Goal: Transaction & Acquisition: Download file/media

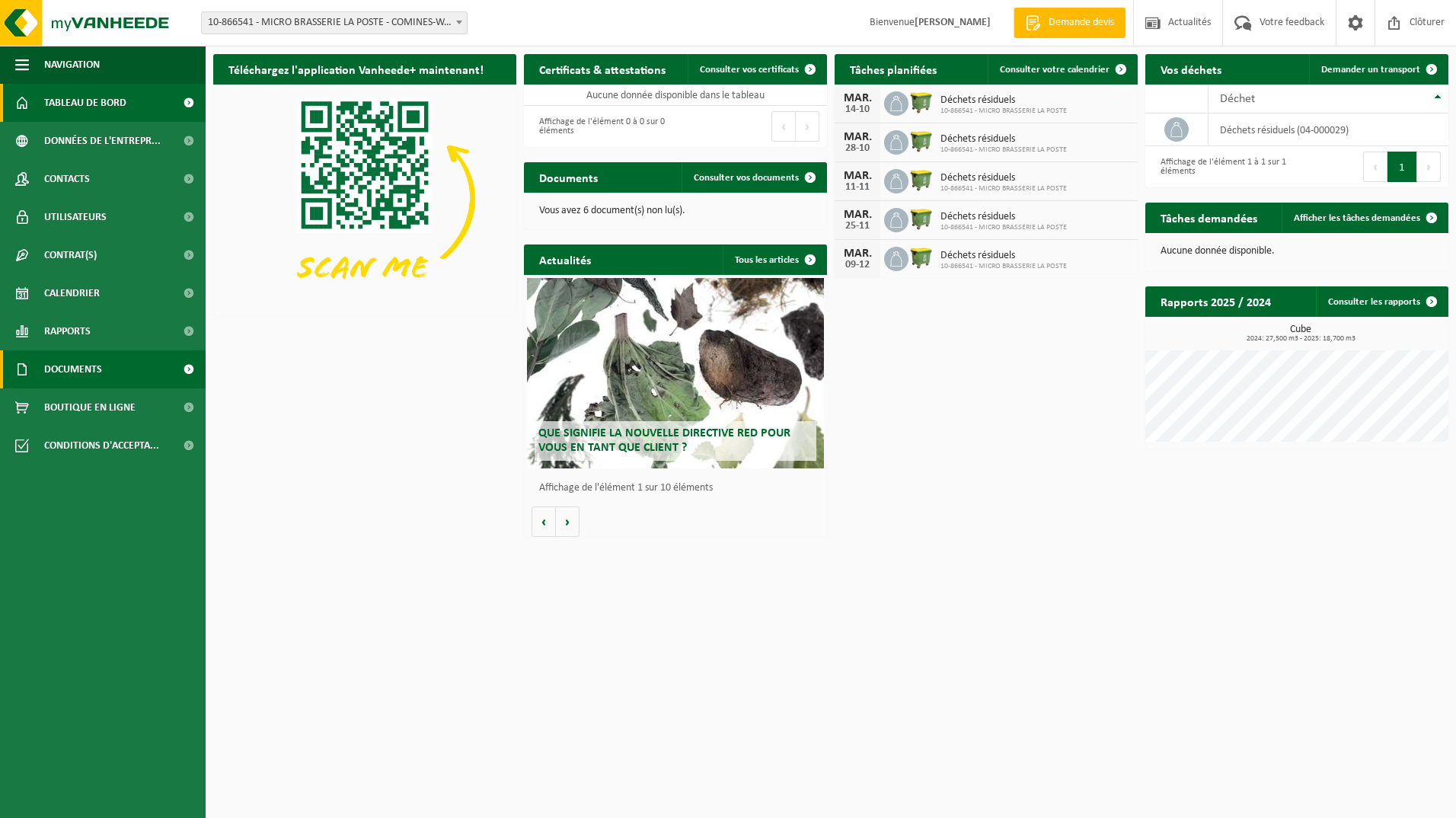
click at [99, 370] on span "Documents" at bounding box center [73, 369] width 58 height 38
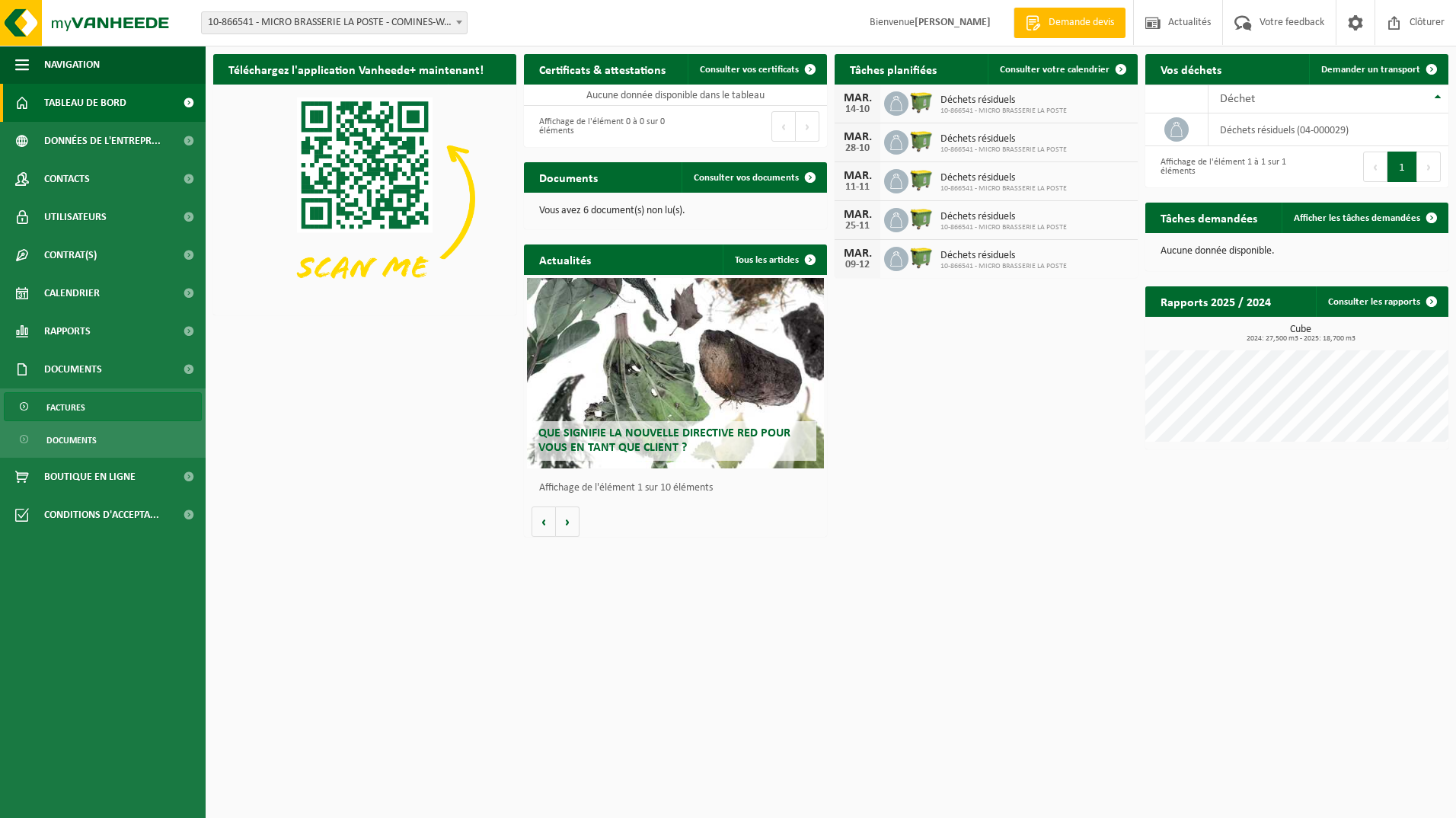
click at [82, 410] on span "Factures" at bounding box center [66, 407] width 38 height 29
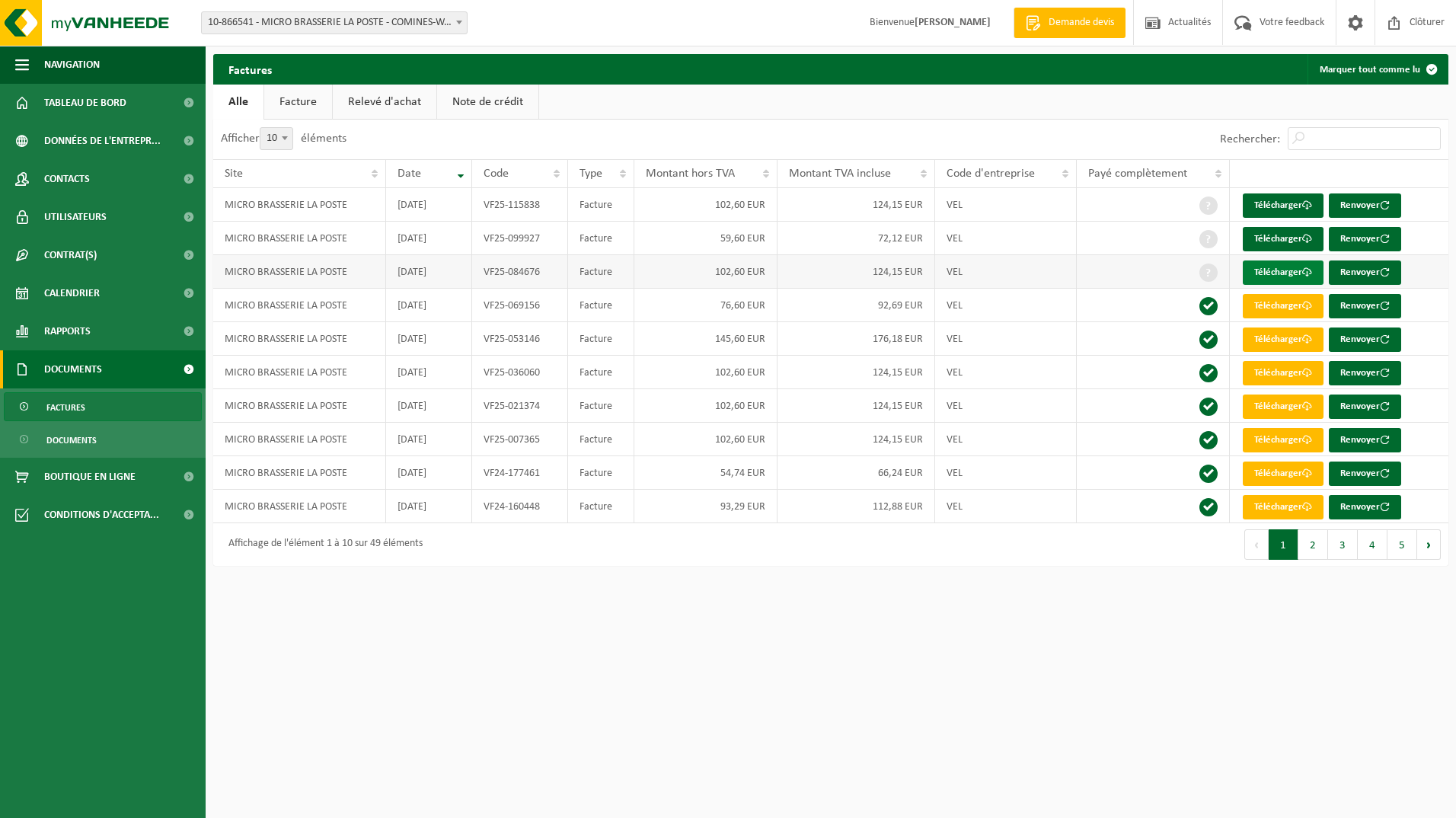
click at [1277, 270] on link "Télécharger" at bounding box center [1283, 273] width 81 height 25
click at [1284, 237] on link "Télécharger" at bounding box center [1283, 239] width 81 height 25
click at [1447, 201] on td "Télécharger Renvoyer" at bounding box center [1339, 205] width 219 height 34
click at [1291, 200] on link "Télécharger" at bounding box center [1283, 206] width 81 height 25
click at [793, 51] on div "Factures Marquer tout comme lu Patientez Le téléchargement est un peu long en r…" at bounding box center [728, 287] width 1456 height 573
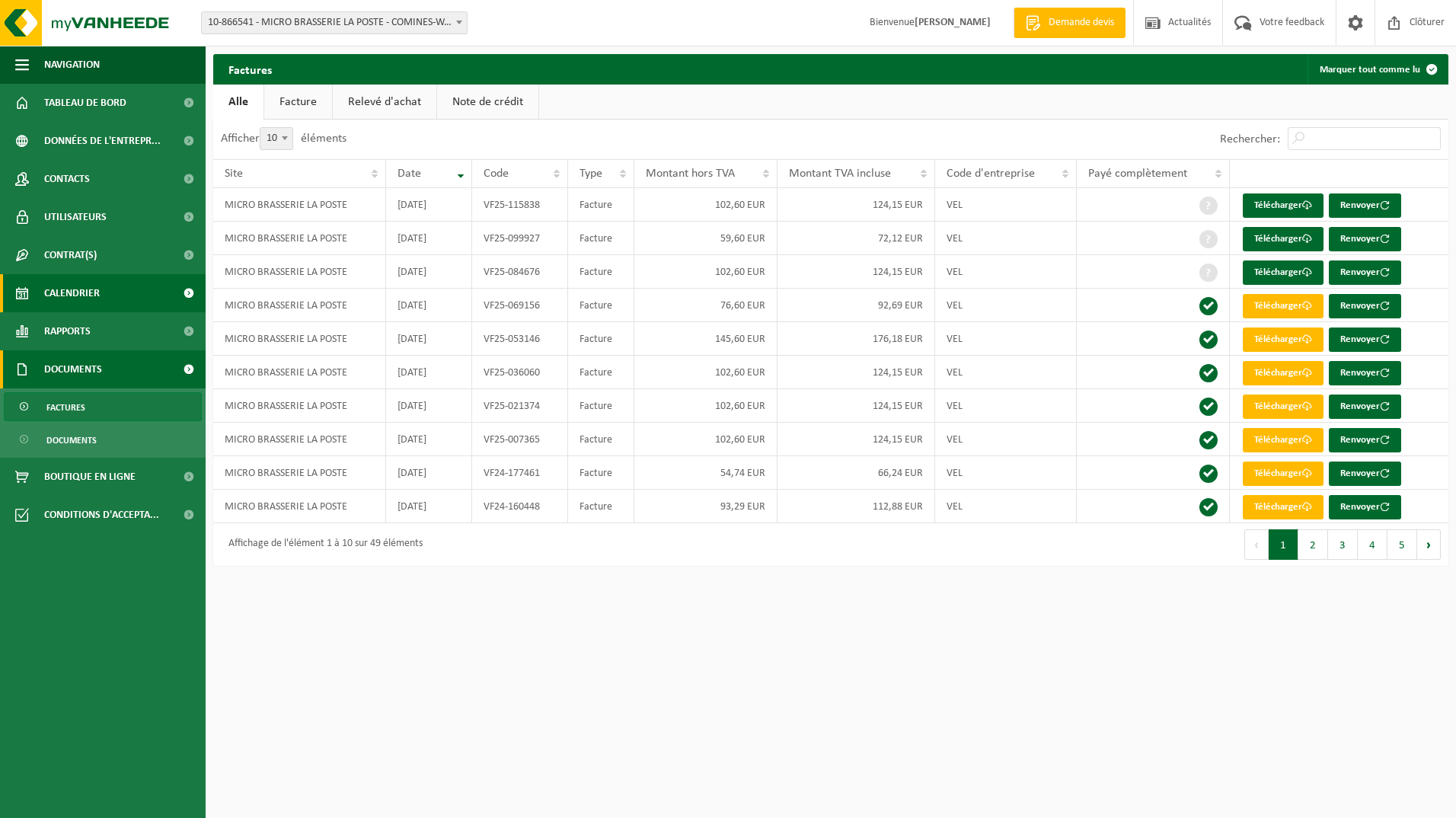
click at [187, 290] on span at bounding box center [188, 293] width 34 height 38
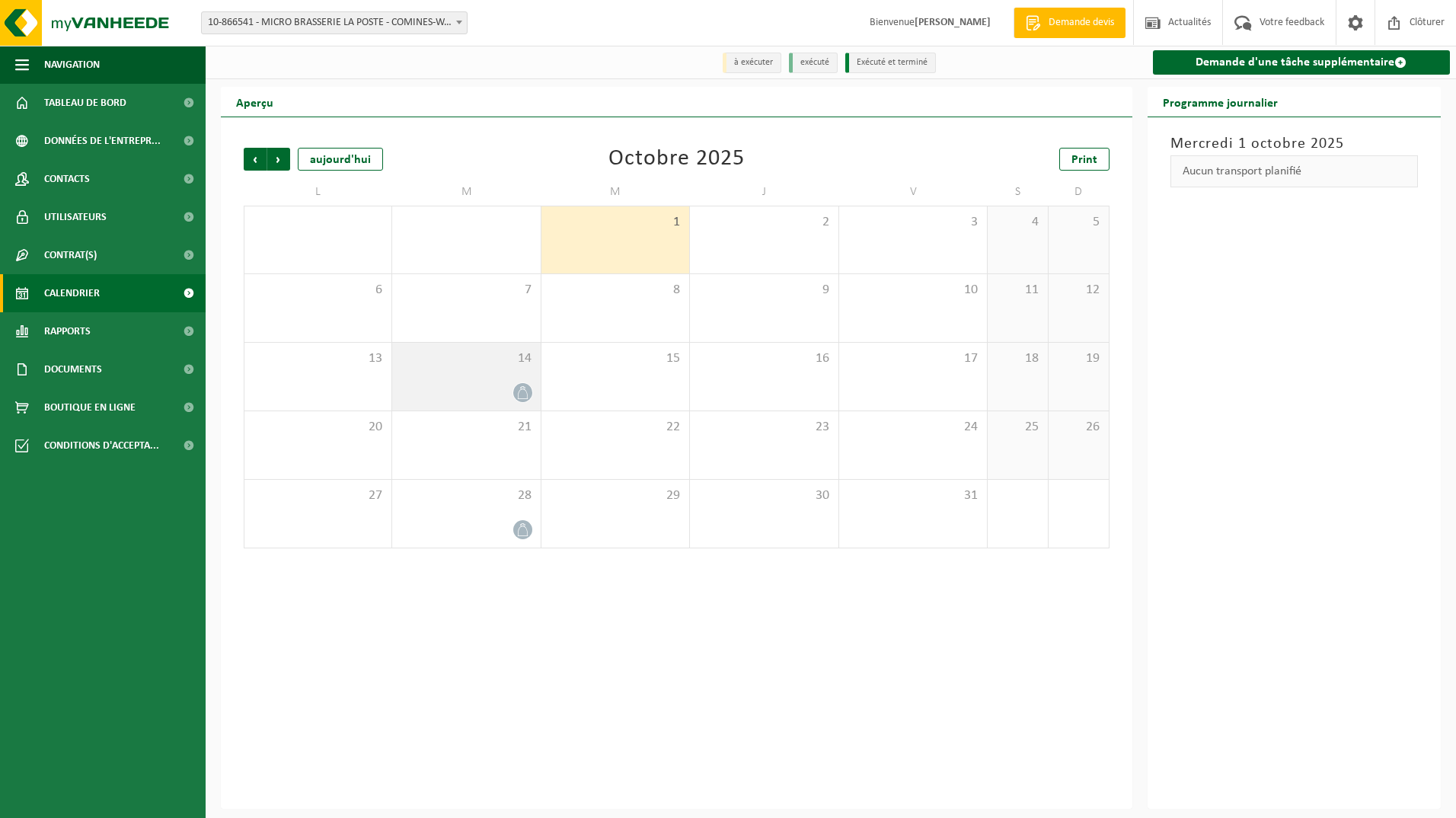
click at [524, 392] on icon at bounding box center [523, 393] width 13 height 13
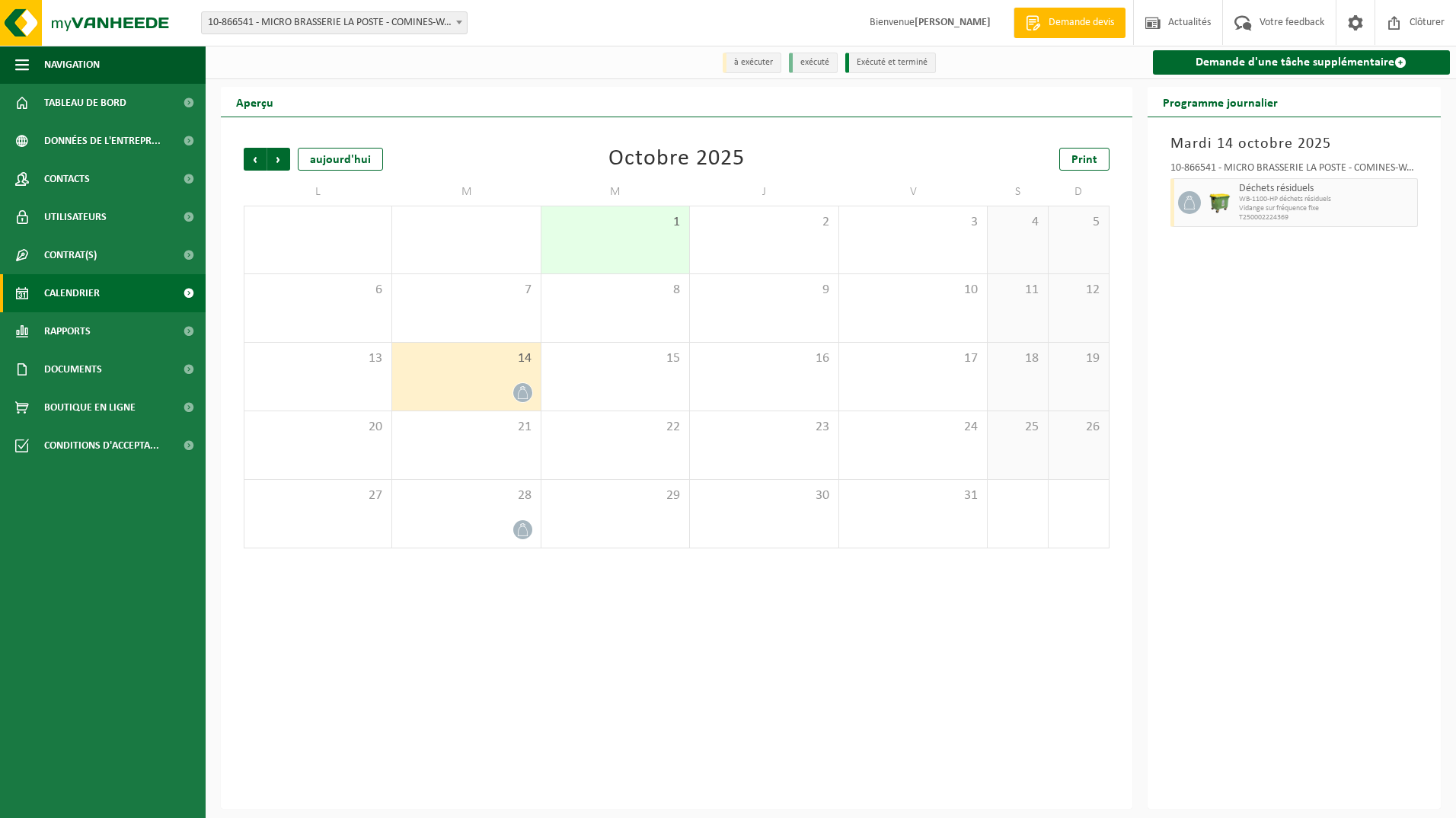
click at [527, 391] on icon at bounding box center [523, 393] width 13 height 13
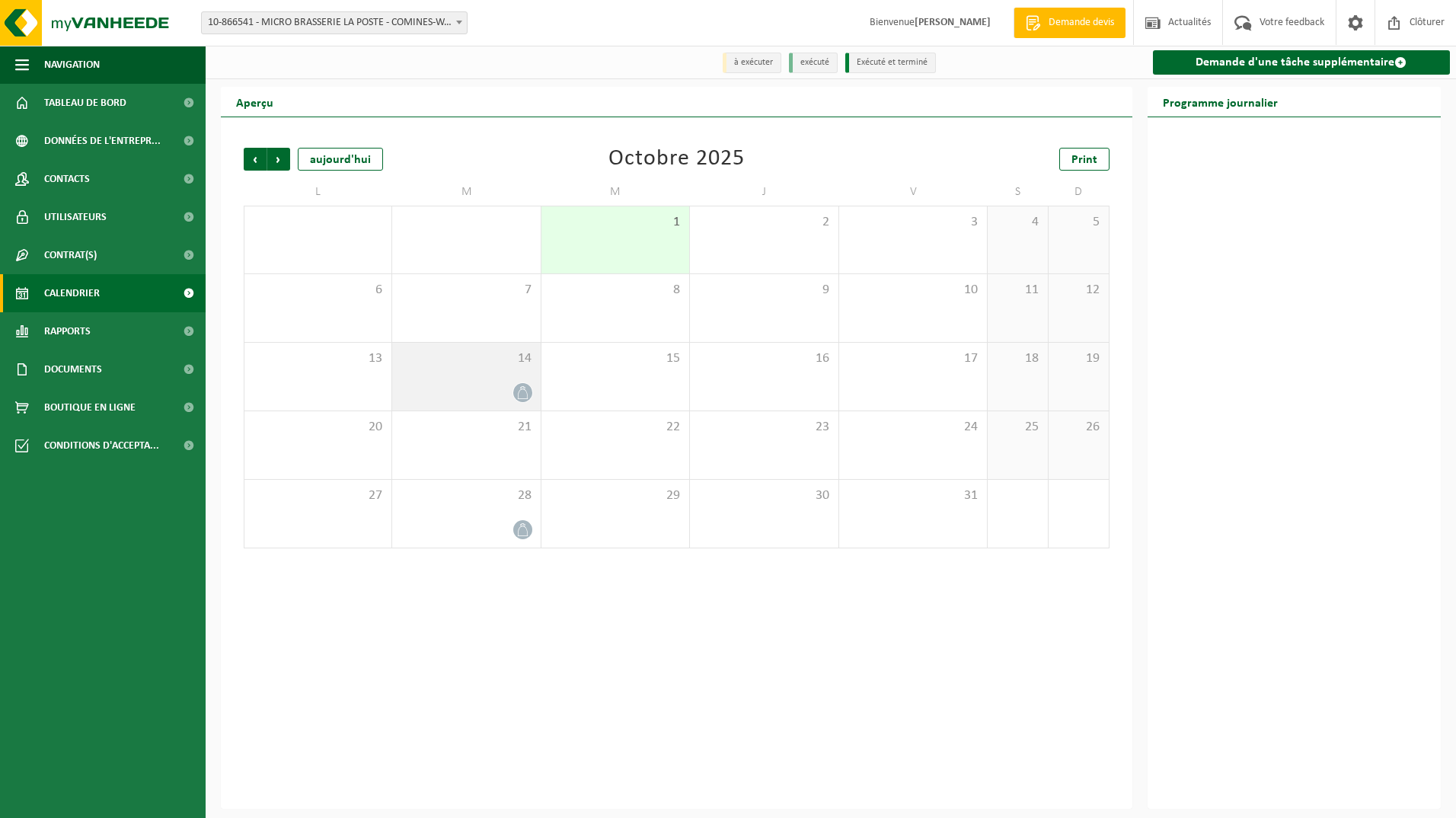
click at [507, 382] on div "14" at bounding box center [466, 377] width 147 height 68
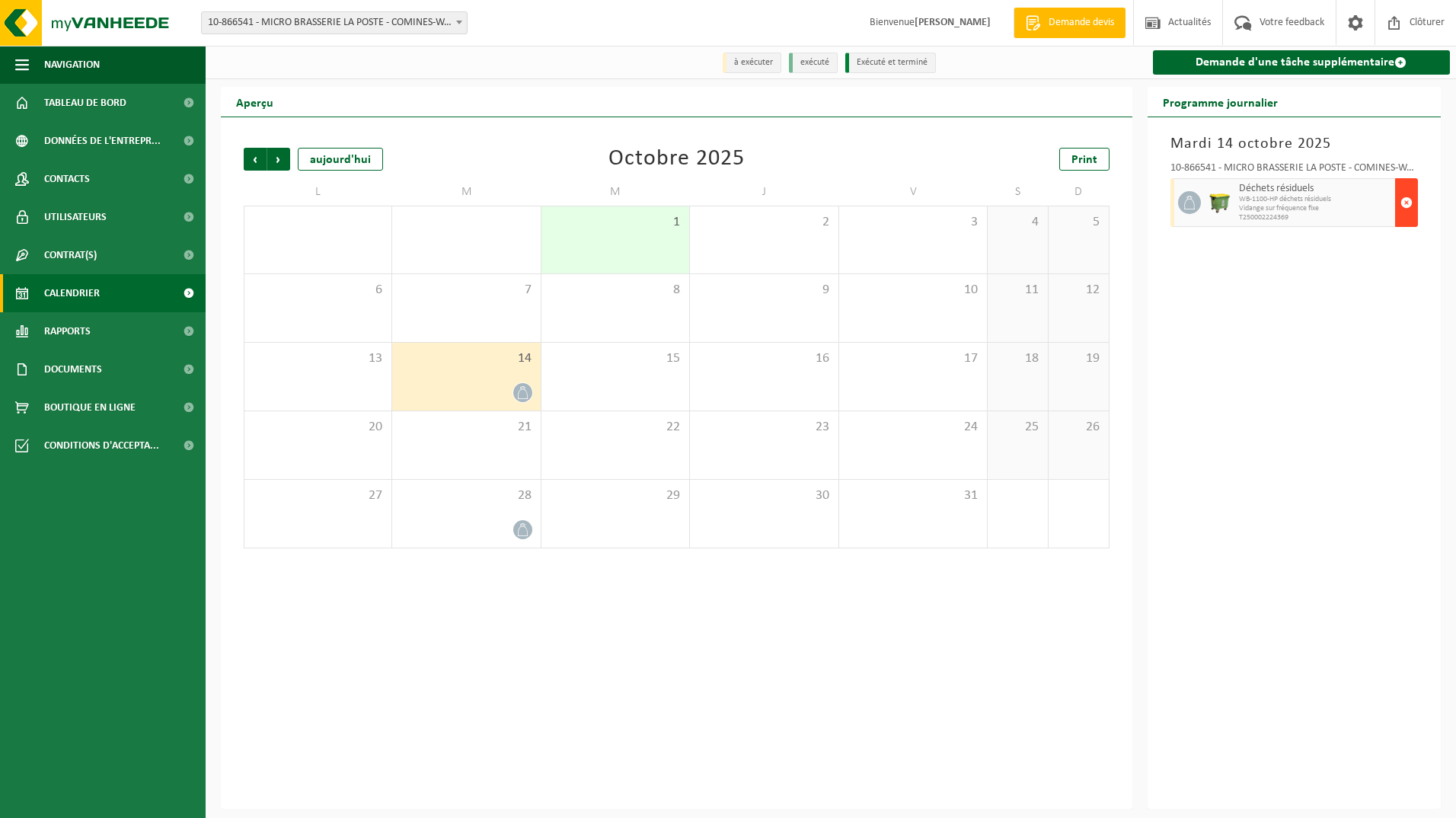
click at [1406, 203] on span "button" at bounding box center [1407, 202] width 12 height 30
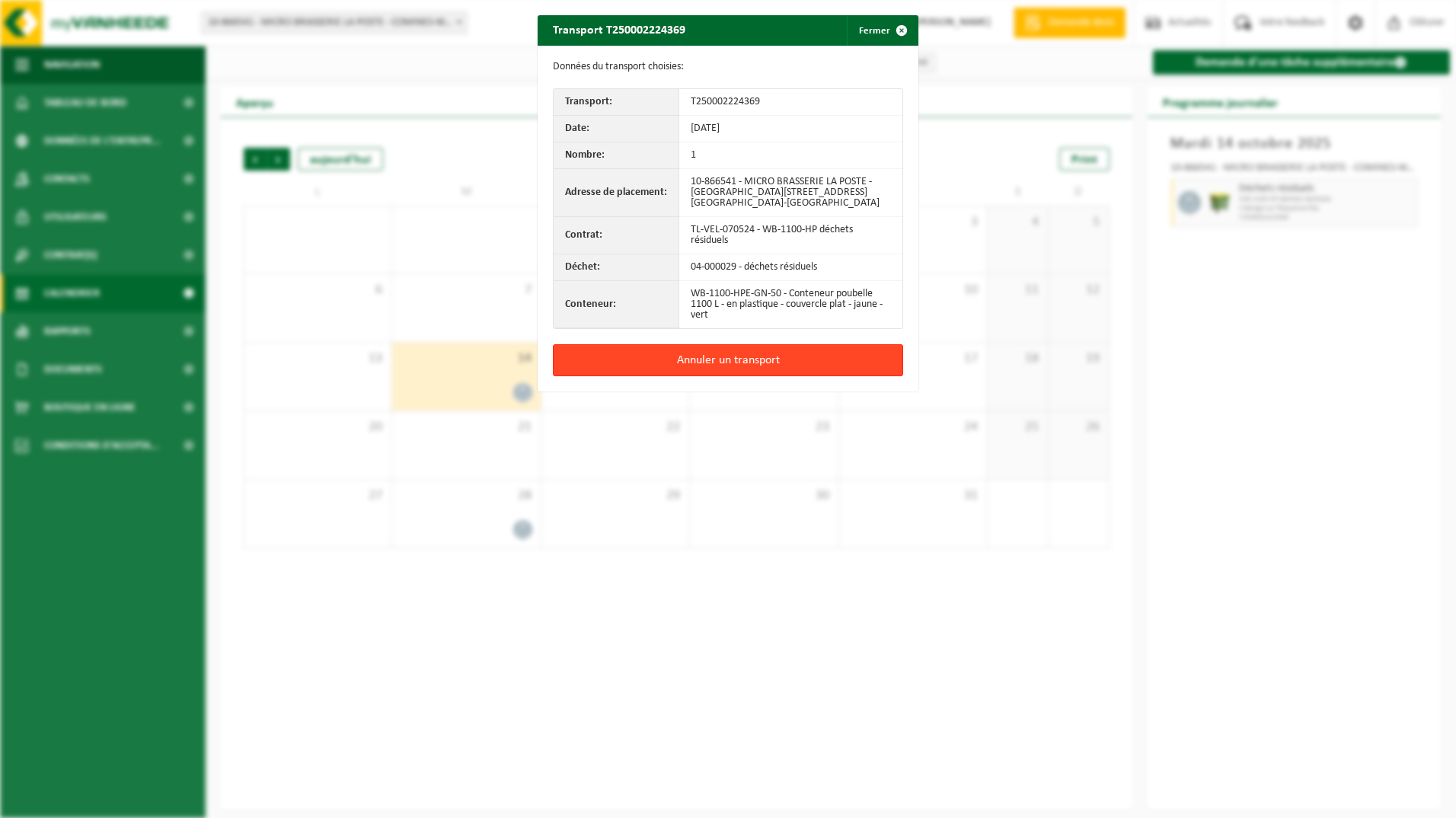
click at [744, 360] on button "Annuler un transport" at bounding box center [728, 359] width 350 height 32
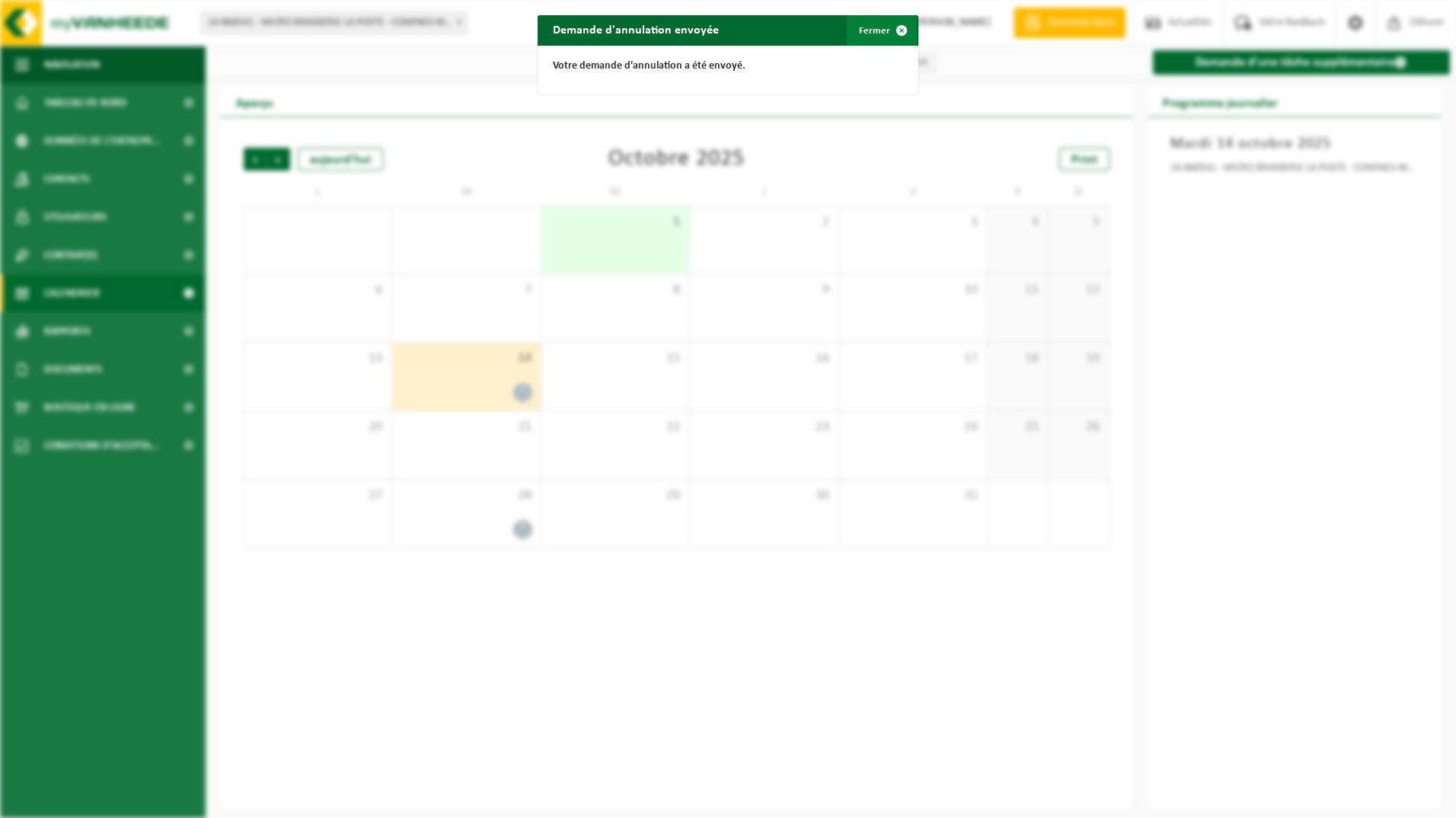
click at [894, 26] on span "button" at bounding box center [902, 30] width 30 height 30
